Goal: Information Seeking & Learning: Compare options

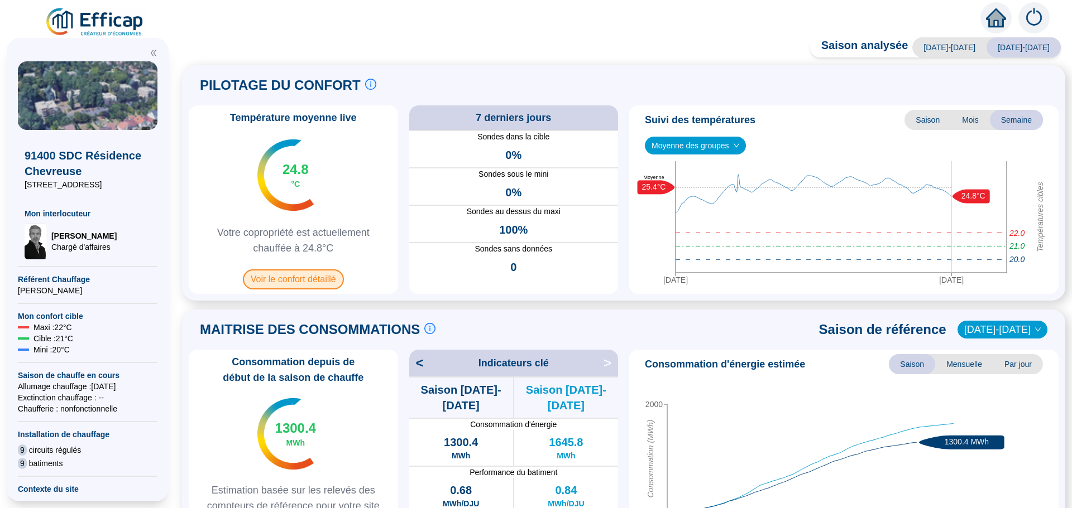
click at [303, 283] on span "Voir le confort détaillé" at bounding box center [293, 280] width 101 height 20
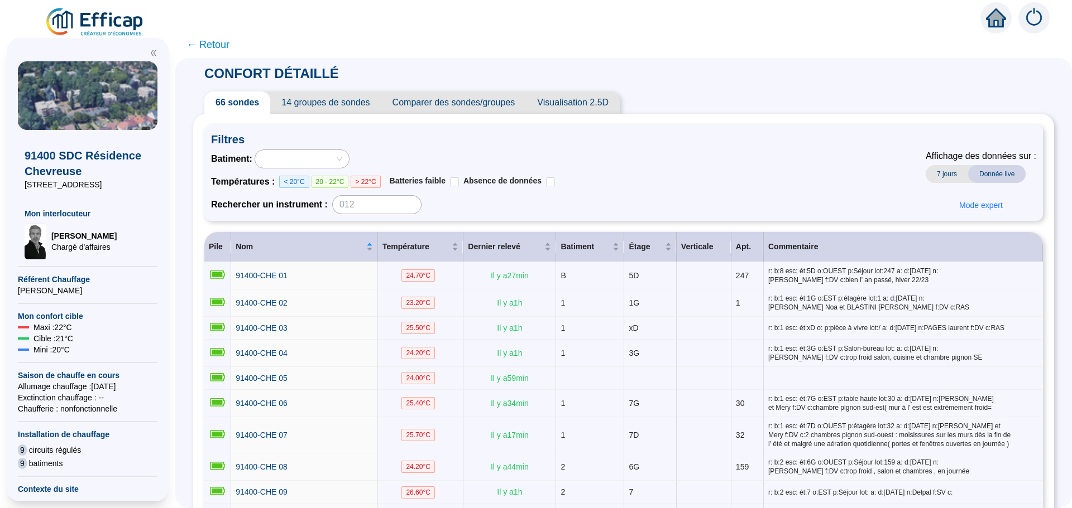
click at [444, 107] on span "Comparer des sondes/groupes" at bounding box center [453, 103] width 145 height 22
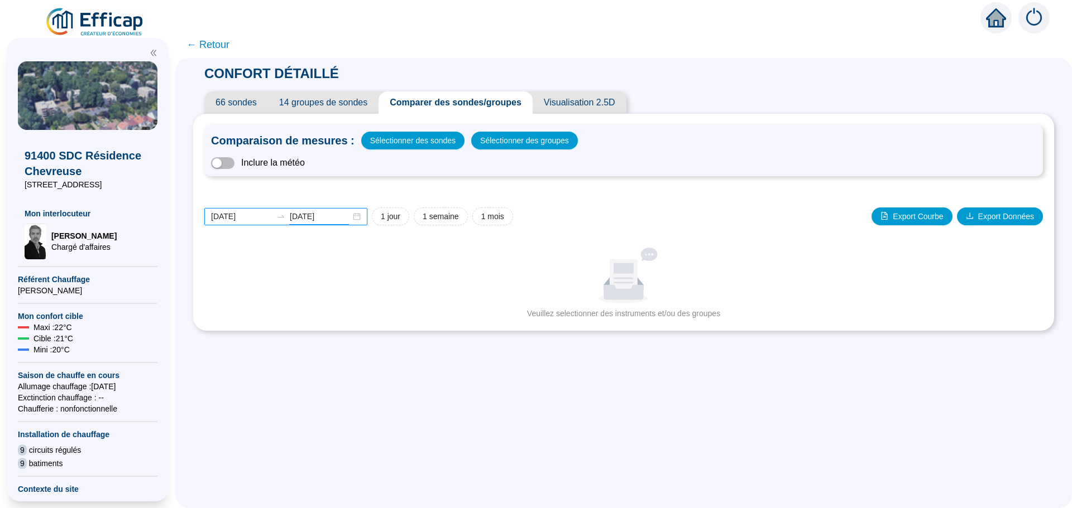
click at [341, 215] on input "[DATE]" at bounding box center [320, 217] width 61 height 12
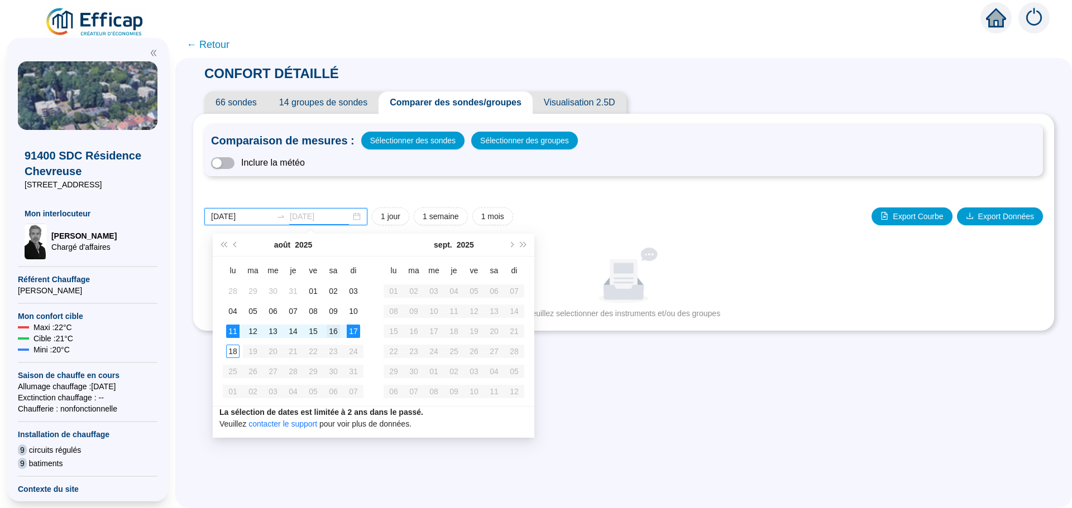
type input "[DATE]"
click at [338, 333] on div "16" at bounding box center [333, 331] width 13 height 13
type input "[DATE]"
click at [238, 330] on div "11" at bounding box center [232, 331] width 13 height 13
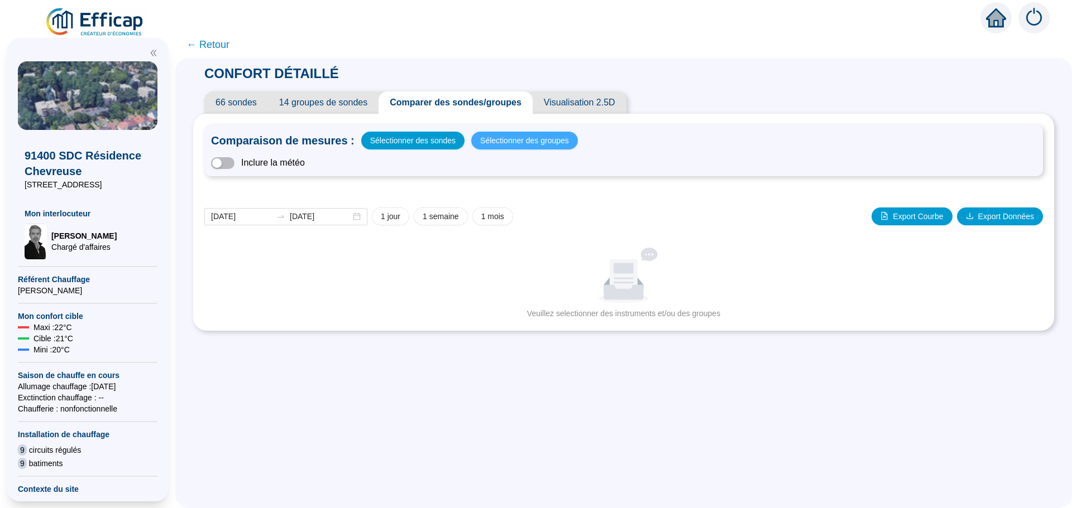
click at [536, 135] on span "Sélectionner des groupes" at bounding box center [524, 141] width 89 height 16
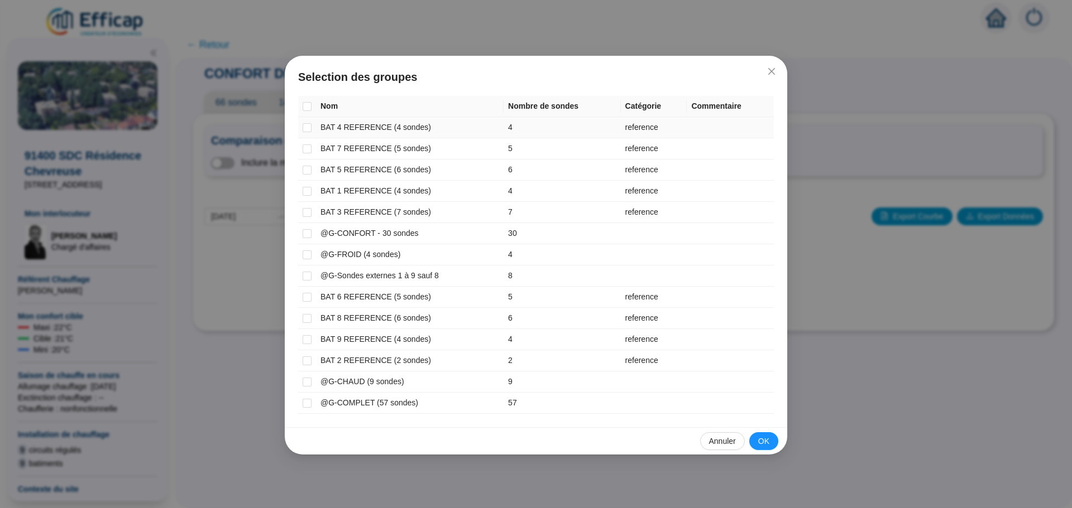
drag, startPoint x: 304, startPoint y: 127, endPoint x: 305, endPoint y: 134, distance: 6.9
click at [304, 128] on input "checkbox" at bounding box center [307, 127] width 9 height 9
checkbox input "true"
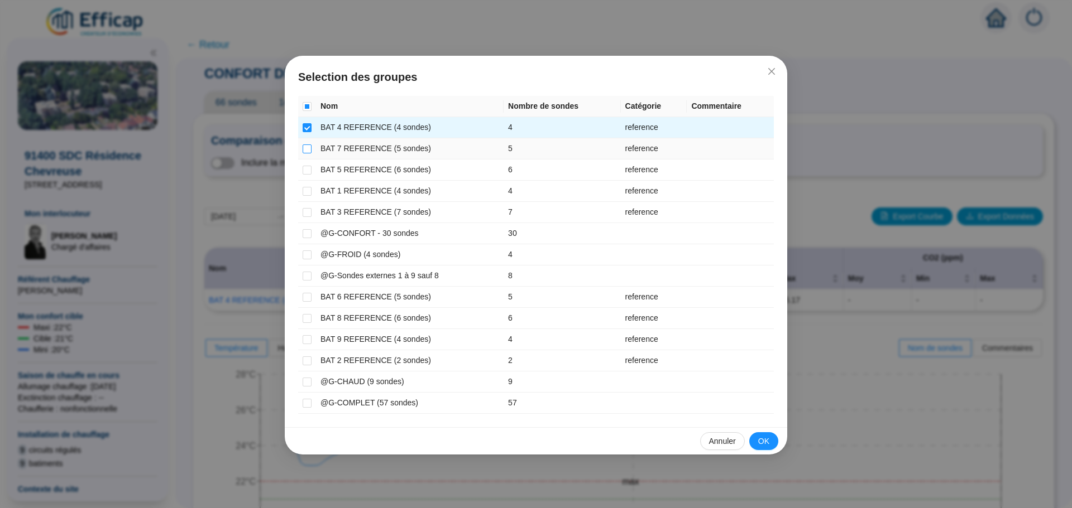
click at [306, 150] on input "checkbox" at bounding box center [307, 149] width 9 height 9
checkbox input "true"
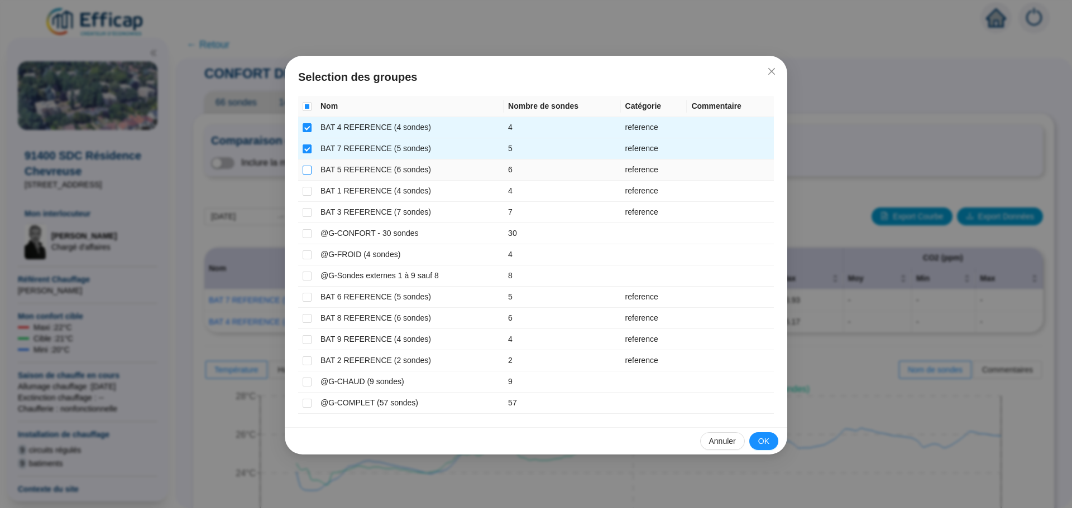
click at [308, 171] on input "checkbox" at bounding box center [307, 170] width 9 height 9
checkbox input "true"
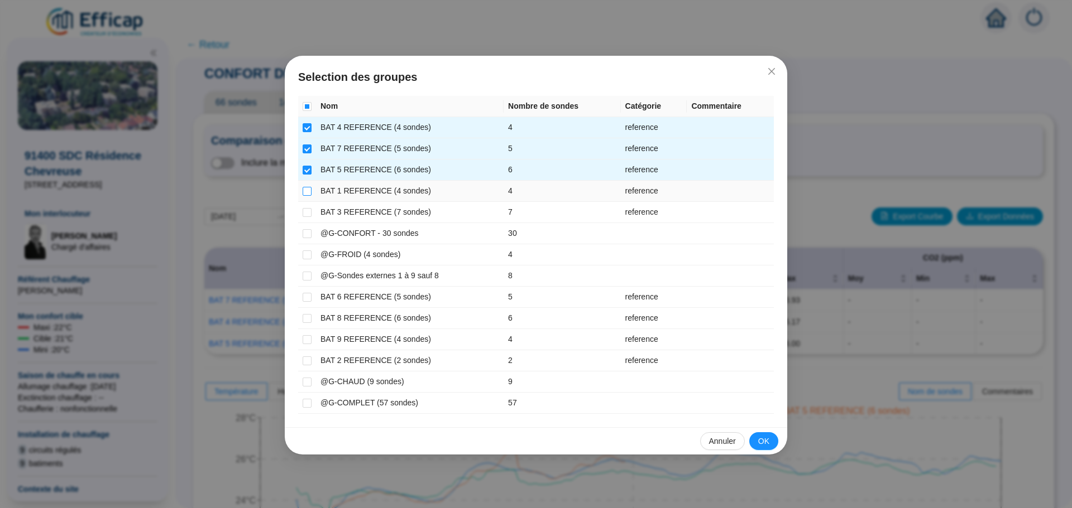
click at [306, 189] on input "checkbox" at bounding box center [307, 191] width 9 height 9
checkbox input "true"
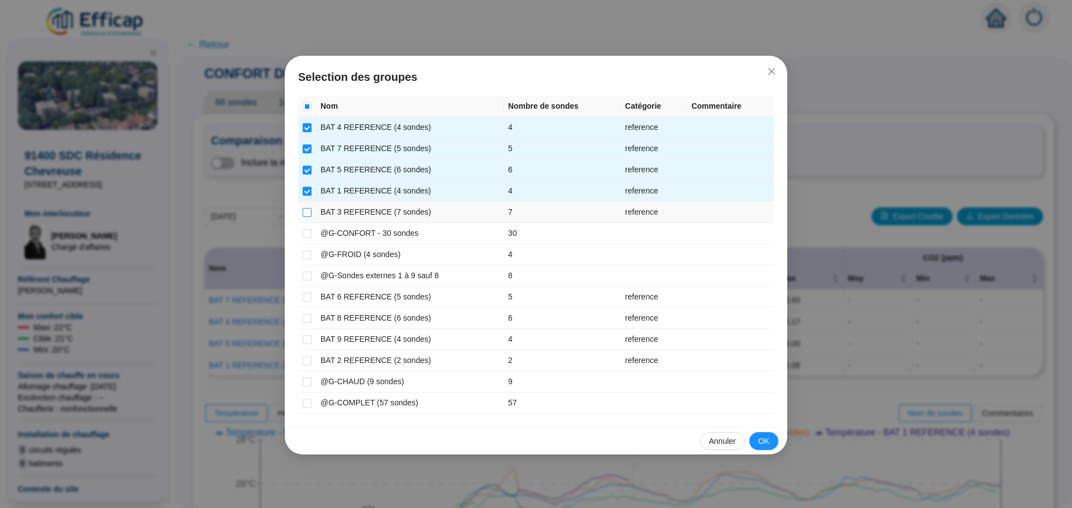
click at [306, 207] on label at bounding box center [307, 213] width 9 height 12
click at [306, 208] on input "checkbox" at bounding box center [307, 212] width 9 height 9
checkbox input "true"
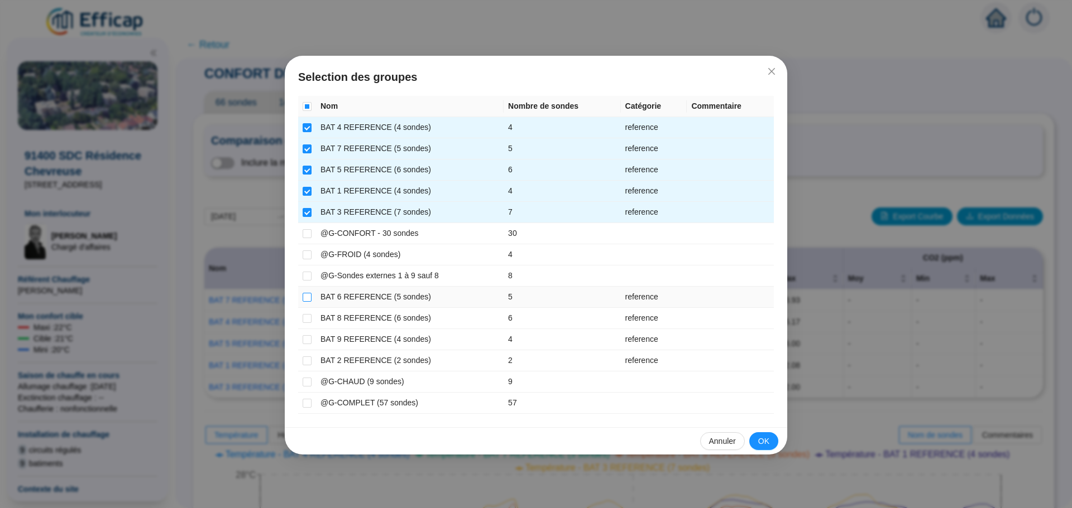
click at [308, 296] on input "checkbox" at bounding box center [307, 297] width 9 height 9
checkbox input "true"
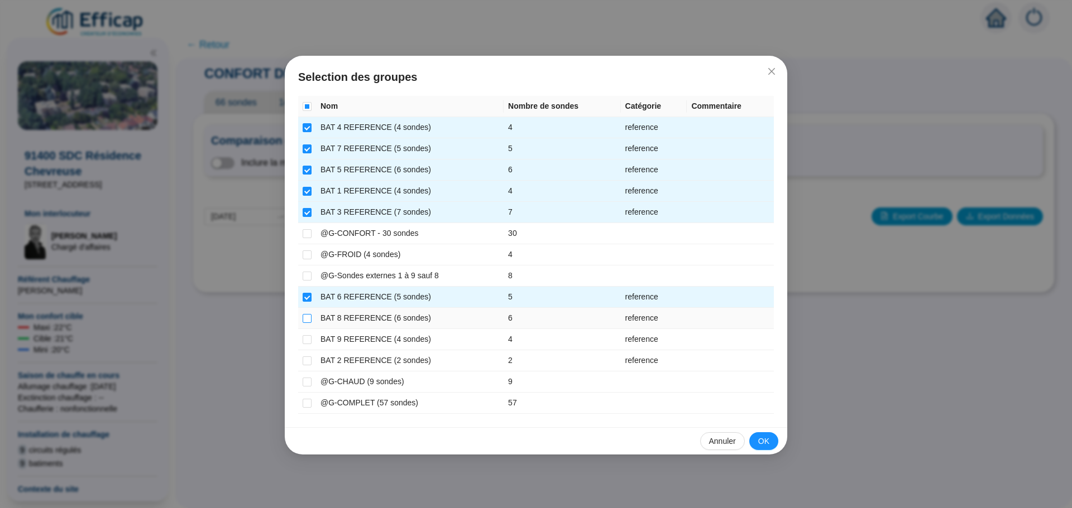
click at [307, 316] on input "checkbox" at bounding box center [307, 318] width 9 height 9
checkbox input "true"
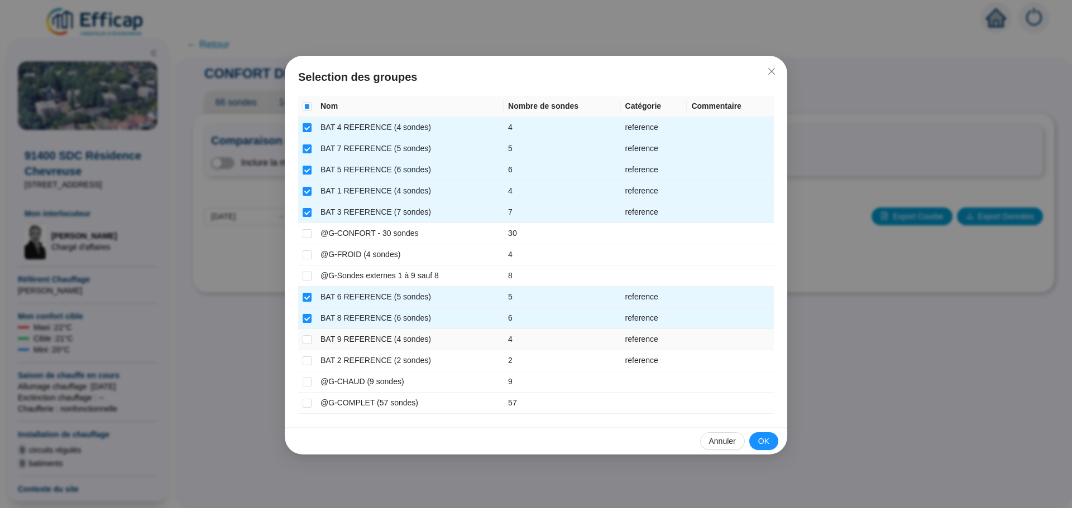
drag, startPoint x: 305, startPoint y: 342, endPoint x: 303, endPoint y: 350, distance: 8.5
click at [305, 343] on input "checkbox" at bounding box center [307, 339] width 9 height 9
checkbox input "true"
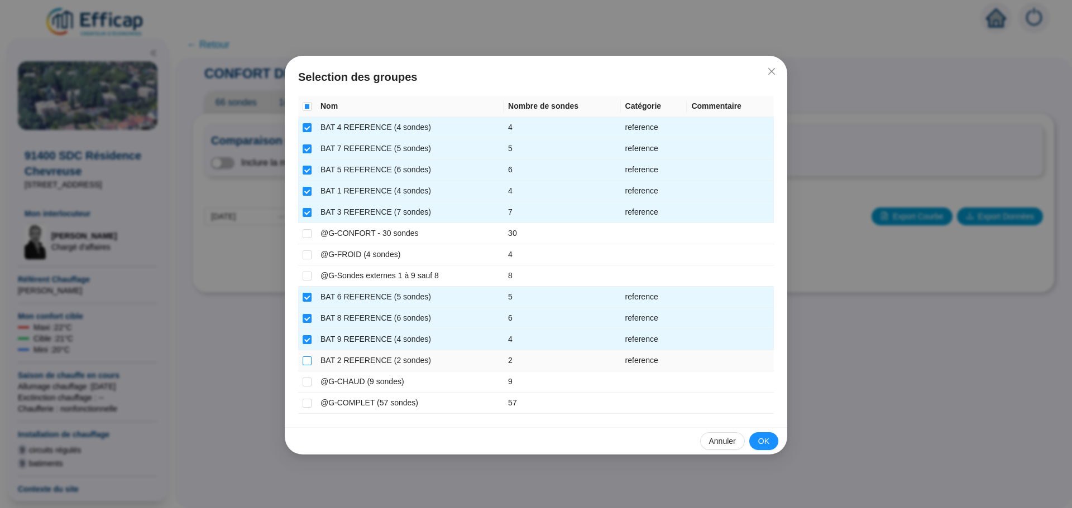
click at [305, 360] on input "checkbox" at bounding box center [307, 361] width 9 height 9
checkbox input "true"
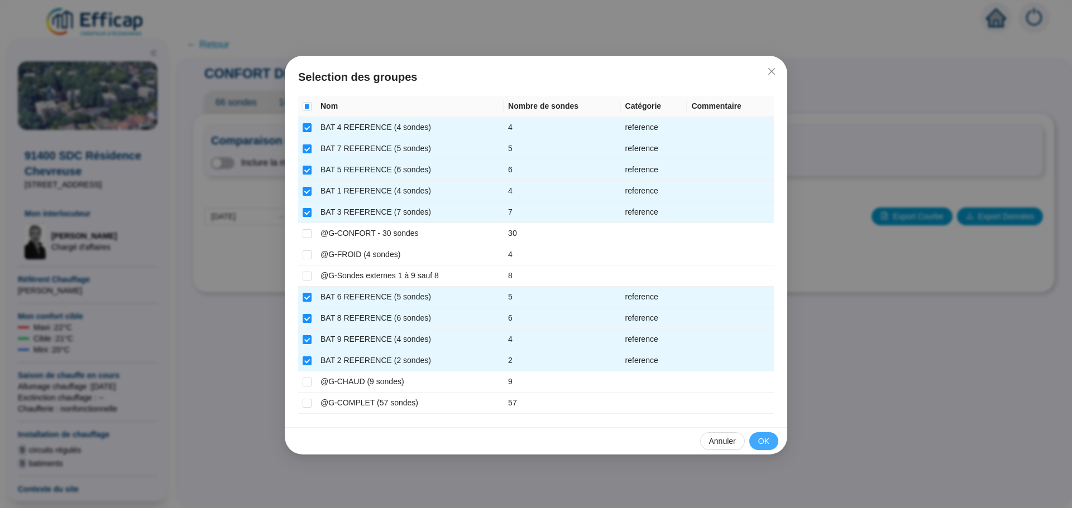
click at [770, 434] on button "OK" at bounding box center [763, 442] width 29 height 18
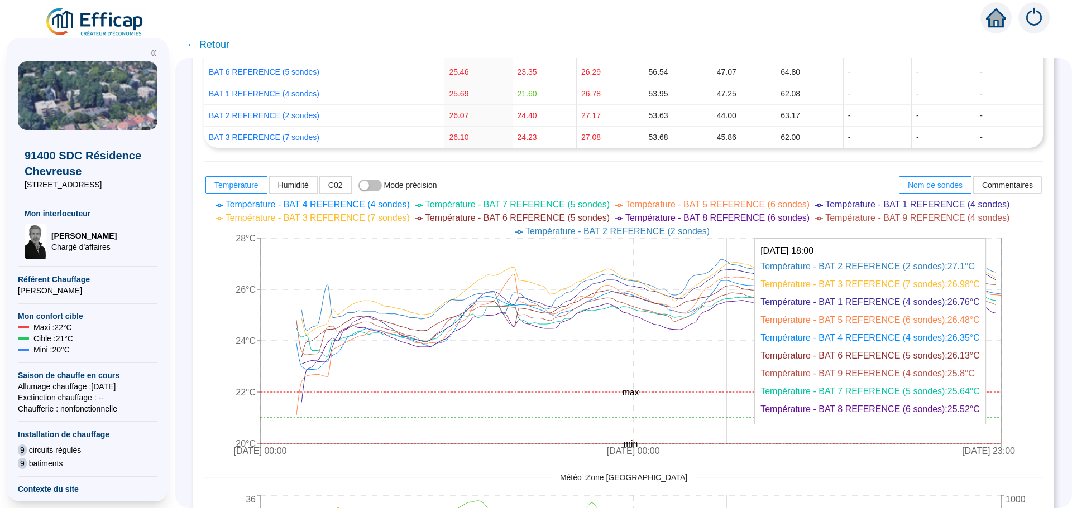
scroll to position [447, 0]
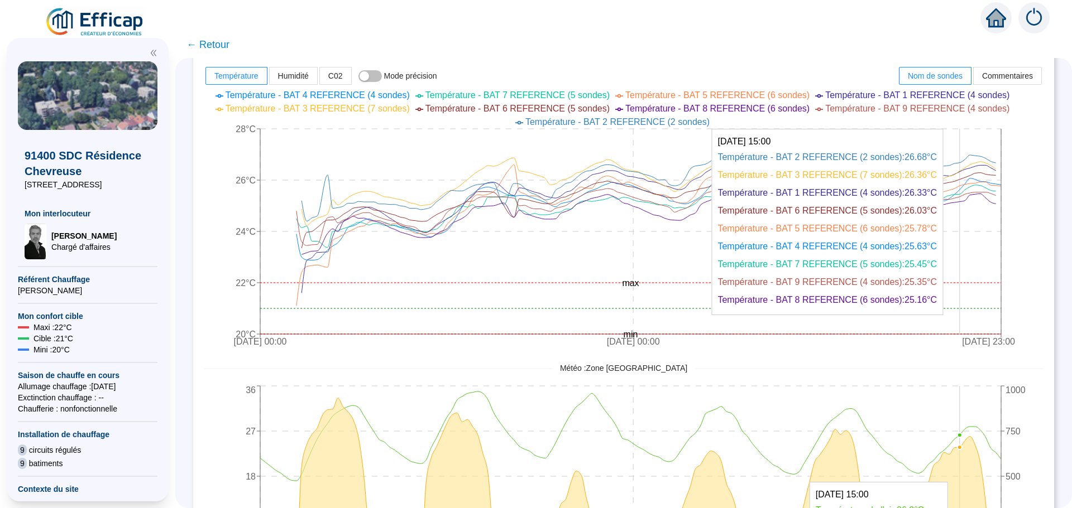
click at [970, 315] on icon "[DATE] 00:00 [DATE] 00:00 [DATE] 23:00 20°C 22°C 24°C 26°C 28°C min max" at bounding box center [615, 220] width 822 height 268
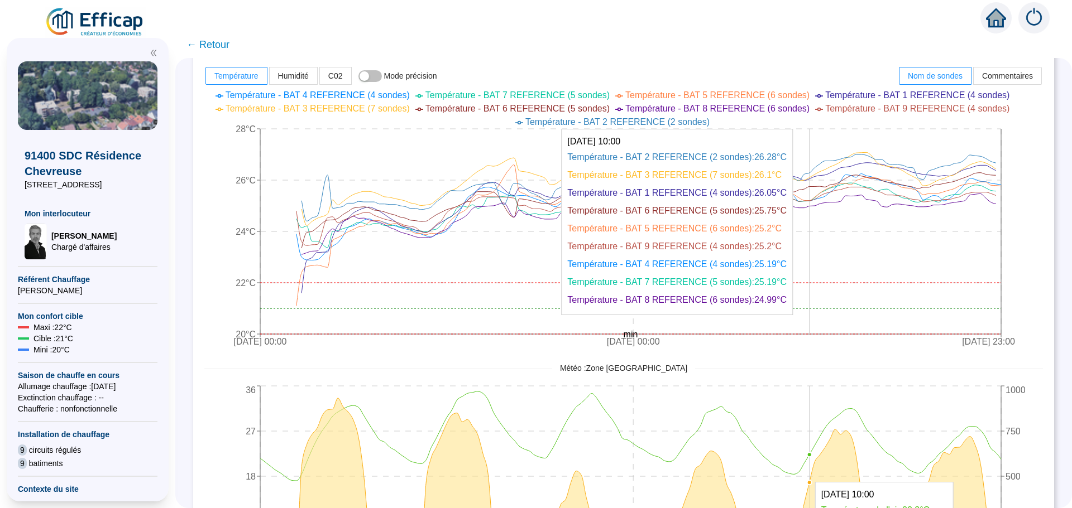
drag, startPoint x: 894, startPoint y: 316, endPoint x: 817, endPoint y: 313, distance: 77.1
click at [817, 313] on icon "[DATE] 00:00 [DATE] 00:00 [DATE] 23:00 20°C 22°C 24°C 26°C 28°C min max" at bounding box center [615, 220] width 822 height 268
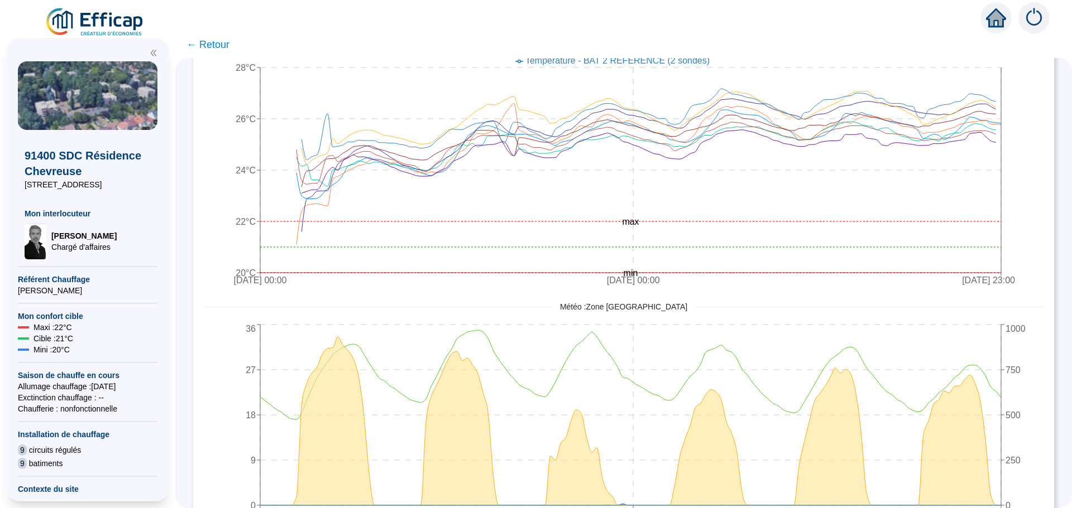
scroll to position [510, 0]
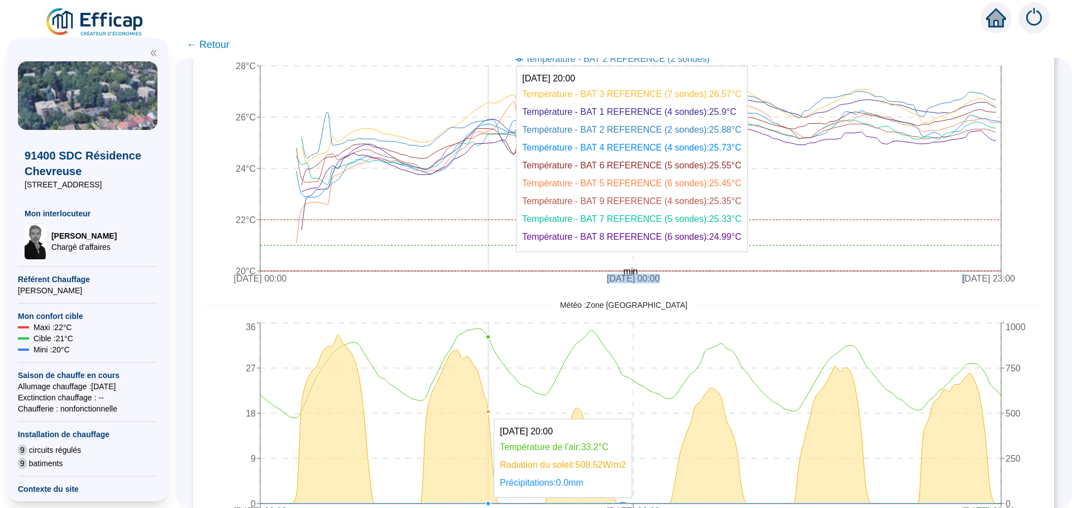
drag, startPoint x: 961, startPoint y: 200, endPoint x: 498, endPoint y: 213, distance: 462.9
click at [498, 213] on icon "[DATE] 00:00 [DATE] 00:00 [DATE] 23:00 20°C 22°C 24°C 26°C 28°C min max" at bounding box center [615, 157] width 822 height 268
